Goal: Complete application form

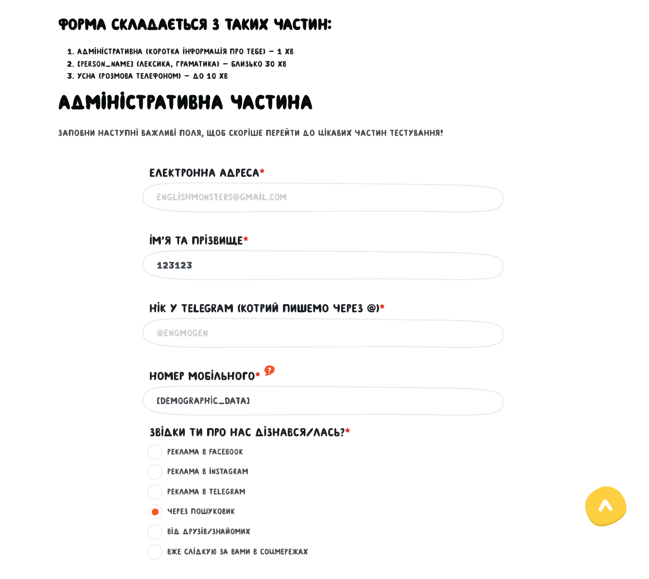
scroll to position [336, 0]
click at [209, 327] on input "@" at bounding box center [325, 332] width 336 height 22
type input "@dsaasd"
click at [209, 401] on input "вфівфі" at bounding box center [325, 400] width 336 height 22
type input "[DEMOGRAPHIC_DATA]"
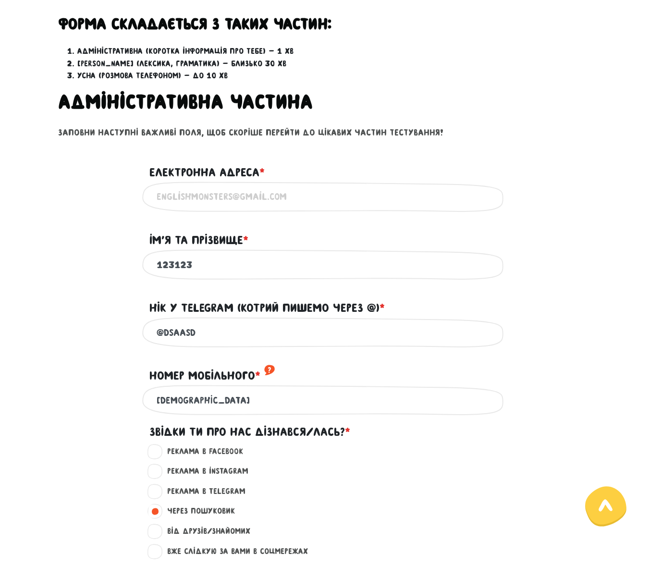
click at [98, 246] on div "Iм'я та прізвище * ?" at bounding box center [325, 235] width 548 height 30
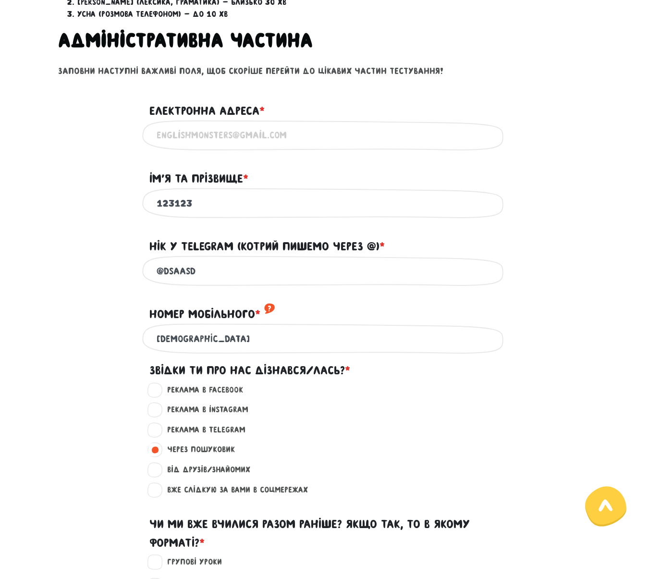
scroll to position [417, 0]
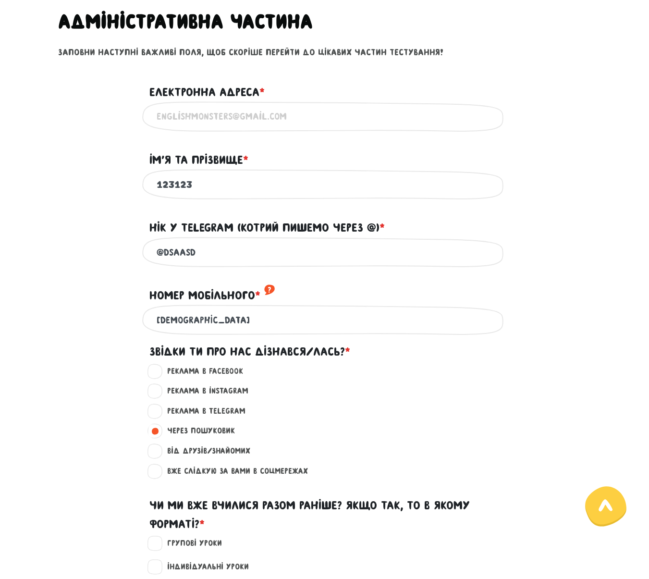
click at [327, 243] on input "@dsaasd" at bounding box center [325, 252] width 336 height 22
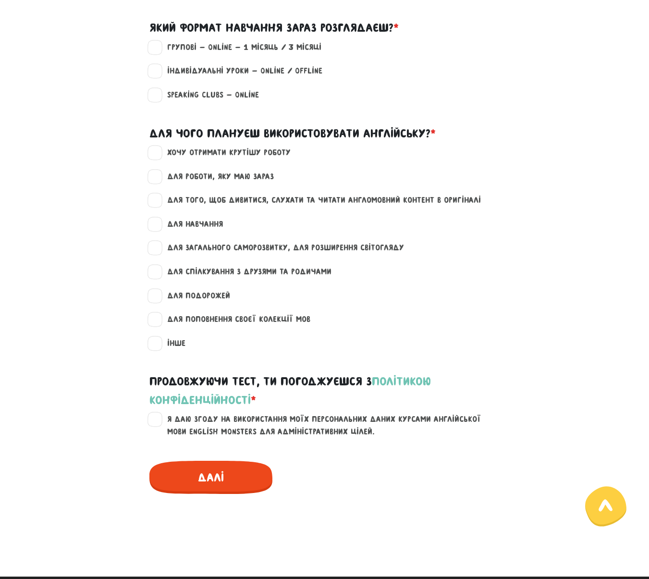
click at [234, 472] on span "Далі" at bounding box center [210, 477] width 123 height 33
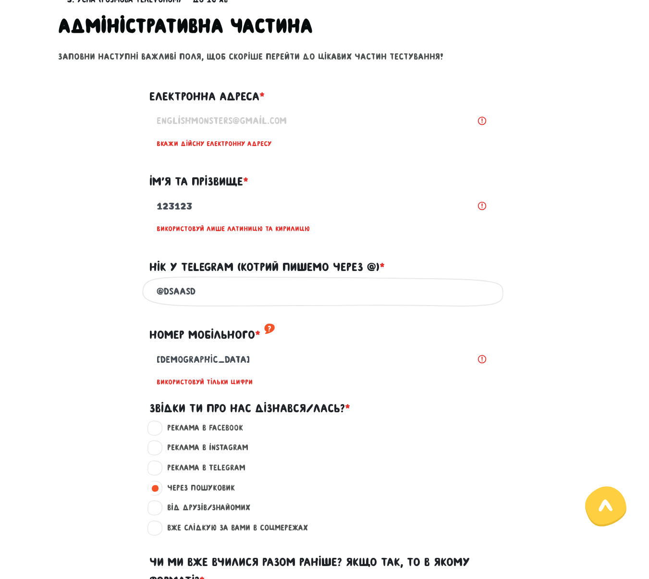
scroll to position [402, 0]
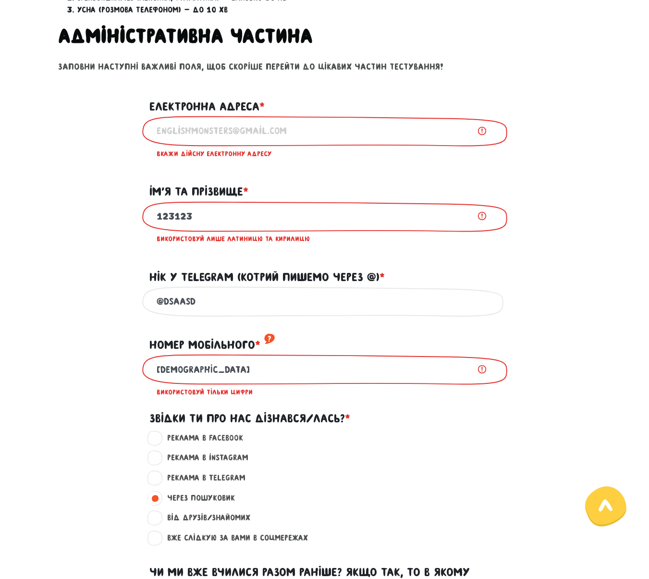
drag, startPoint x: 239, startPoint y: 301, endPoint x: 161, endPoint y: 301, distance: 77.8
click at [161, 301] on input "@dsaasd" at bounding box center [325, 302] width 336 height 22
click at [245, 298] on input "@dsaasd" at bounding box center [325, 302] width 336 height 22
drag, startPoint x: 229, startPoint y: 303, endPoint x: 111, endPoint y: 306, distance: 117.7
click at [111, 306] on div "@dsaasd Напиши свій нік або телефон, за яким тебе можна знайти в телеграмі" at bounding box center [325, 301] width 548 height 30
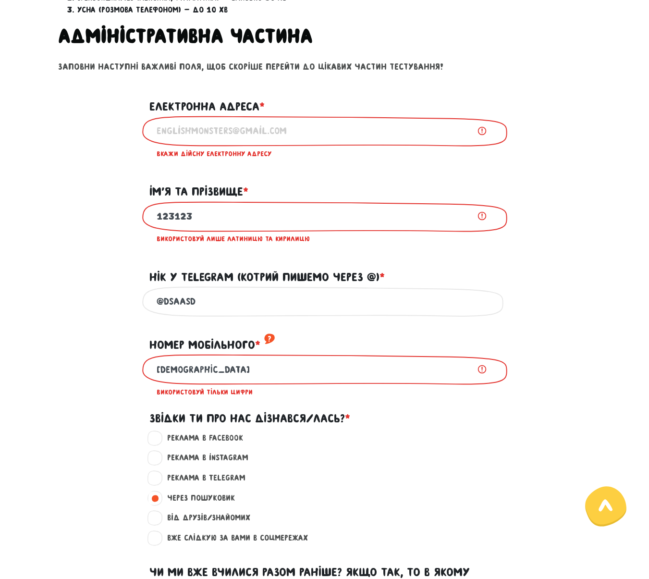
click at [111, 306] on div "@dsaasd Напиши свій нік або телефон, за яким тебе можна знайти в телеграмі" at bounding box center [325, 301] width 548 height 30
drag, startPoint x: 262, startPoint y: 302, endPoint x: 96, endPoint y: 305, distance: 166.8
click at [96, 305] on div "@dsaasd Напиши свій нік або телефон, за яким тебе можна знайти в телеграмі" at bounding box center [325, 301] width 548 height 30
type input "@21231"
click at [125, 242] on div "123123 Використовуй лише латиницю та кирилицю" at bounding box center [325, 225] width 548 height 48
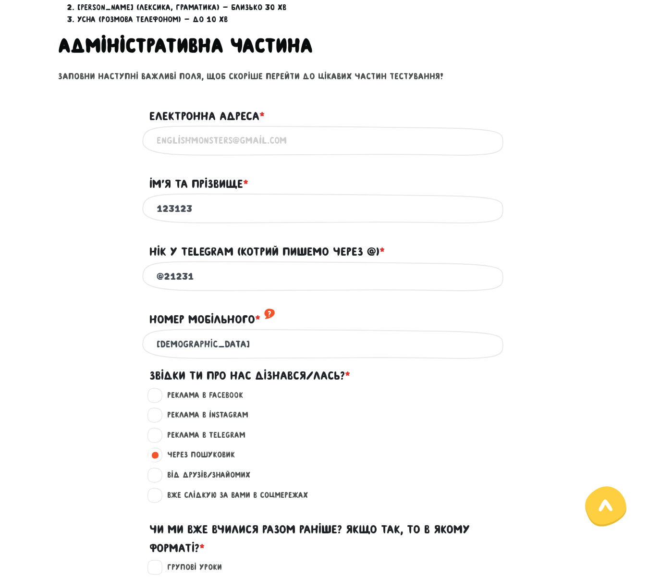
scroll to position [402, 0]
